Goal: Transaction & Acquisition: Purchase product/service

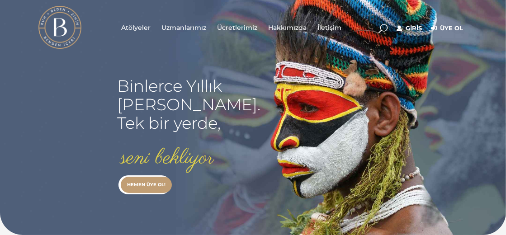
click at [142, 187] on link "HEMEN ÜYE OL!" at bounding box center [146, 185] width 51 height 16
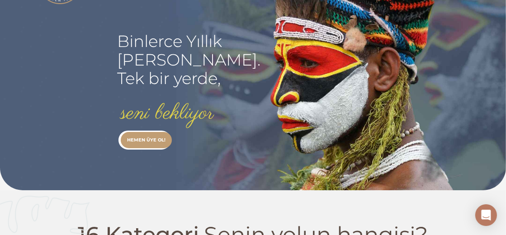
click at [142, 145] on link "HEMEN ÜYE OL!" at bounding box center [146, 140] width 51 height 16
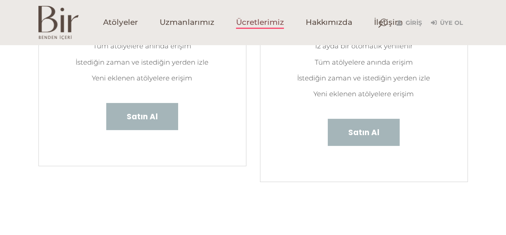
scroll to position [186, 0]
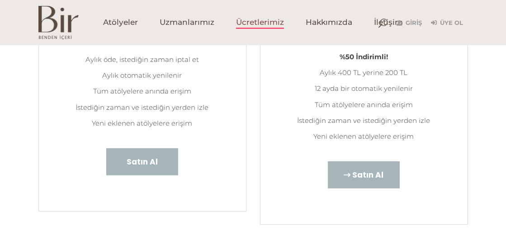
click at [362, 175] on span "Satın Al" at bounding box center [367, 175] width 31 height 12
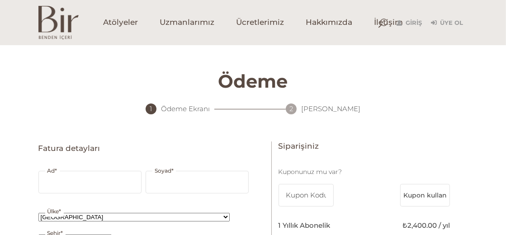
select select "TR34"
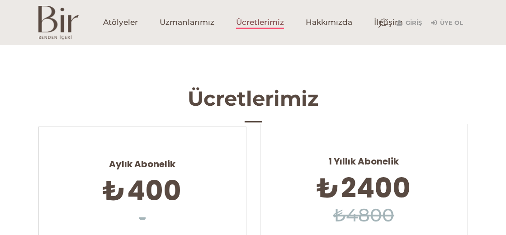
scroll to position [180, 0]
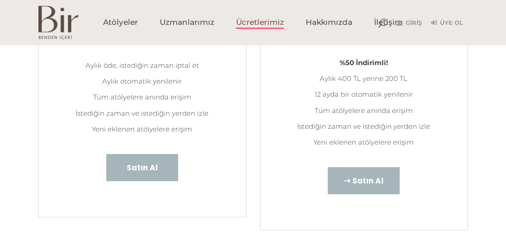
click at [367, 187] on link "Satın Al" at bounding box center [364, 180] width 72 height 27
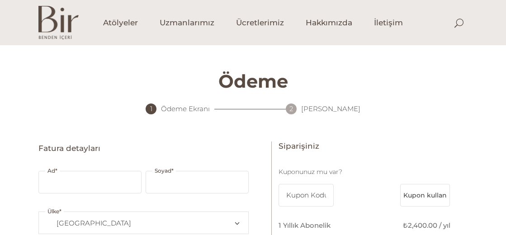
select select "TR34"
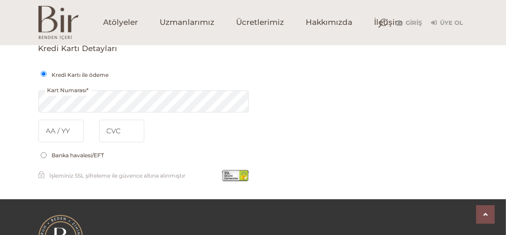
scroll to position [500, 0]
